Goal: Transaction & Acquisition: Purchase product/service

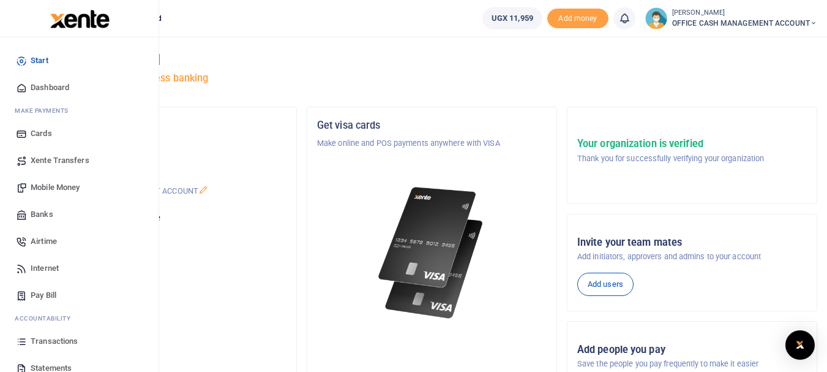
click at [51, 180] on link "Mobile Money" at bounding box center [79, 187] width 139 height 27
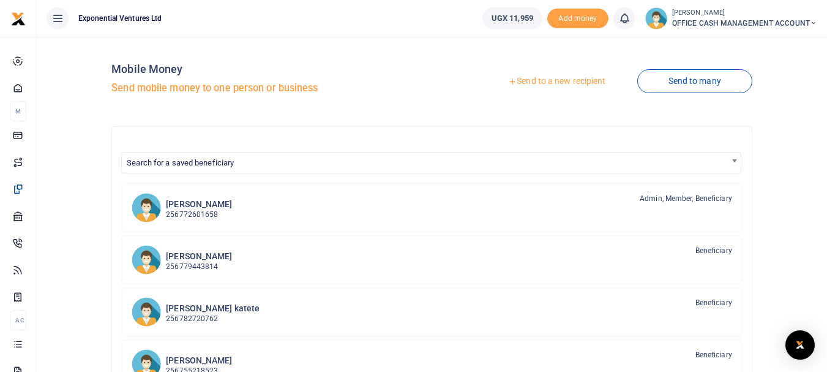
click at [536, 82] on link "Send to a new recipient" at bounding box center [557, 81] width 160 height 22
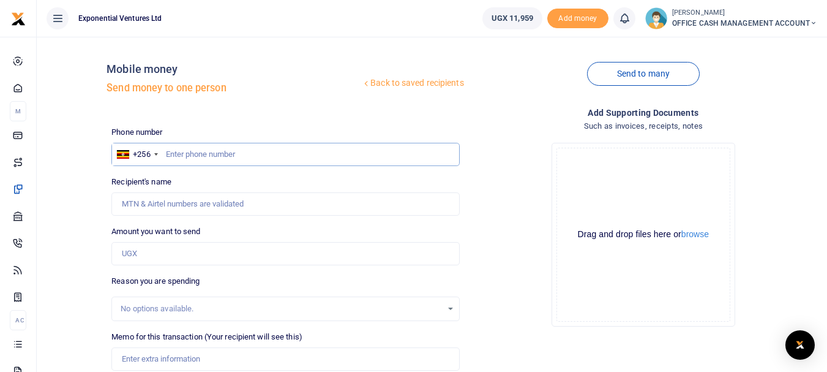
click at [180, 152] on input "text" at bounding box center [285, 154] width 348 height 23
type input "780660414"
type input "[PERSON_NAME]"
type input "780660414"
click at [196, 253] on input "Amount you want to send" at bounding box center [285, 253] width 348 height 23
